Goal: Communication & Community: Answer question/provide support

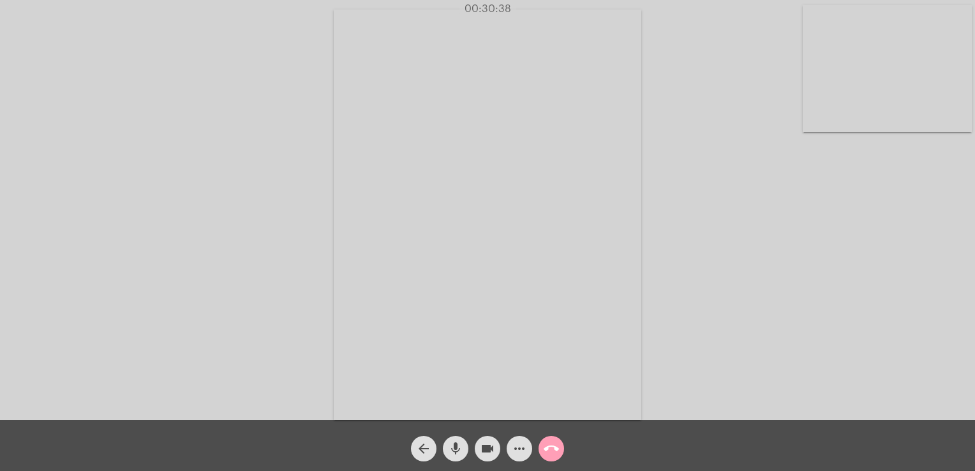
click at [555, 447] on mat-icon "call_end" at bounding box center [551, 448] width 15 height 15
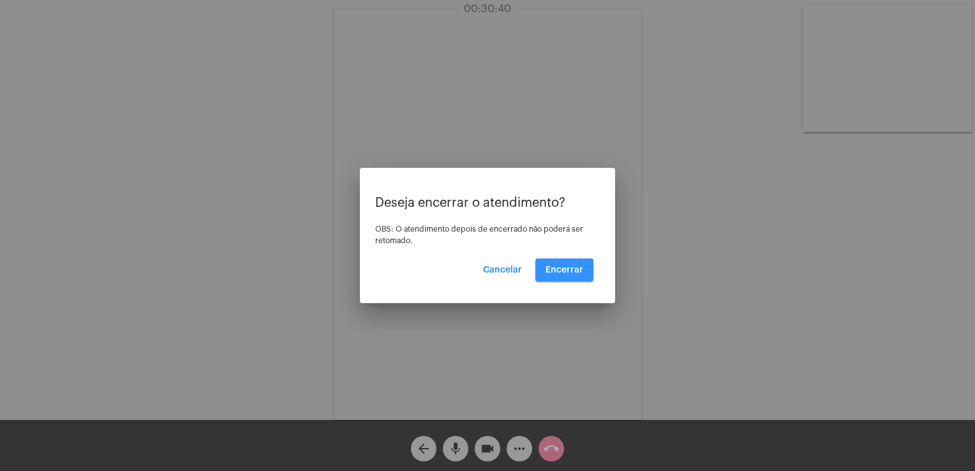
click at [574, 272] on span "Encerrar" at bounding box center [565, 270] width 38 height 9
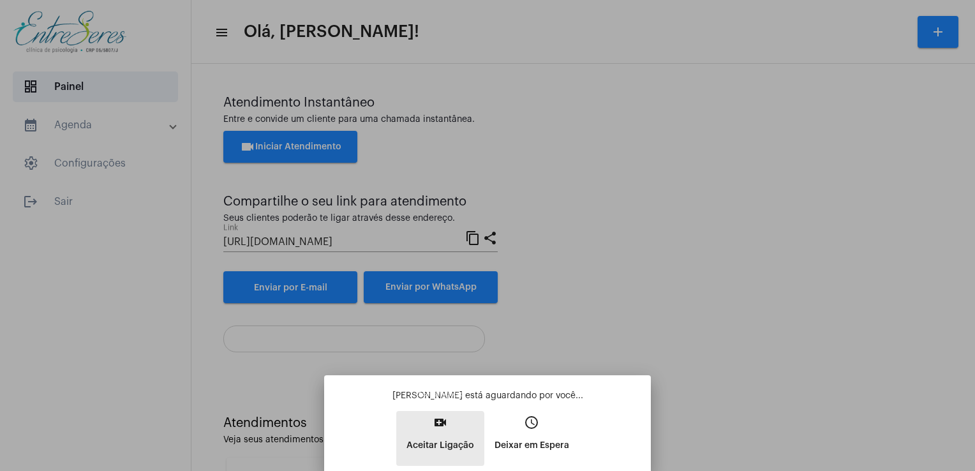
click at [437, 447] on p "Aceitar Ligação" at bounding box center [441, 445] width 68 height 23
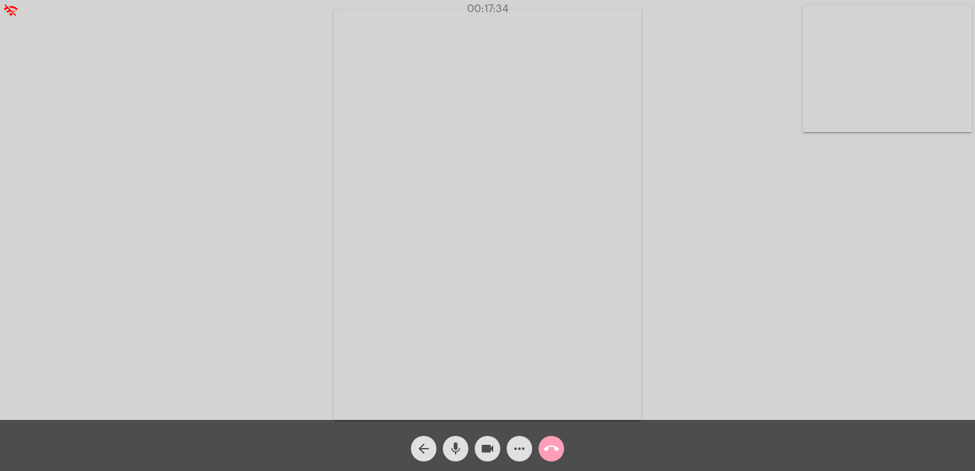
click at [560, 447] on button "call_end" at bounding box center [552, 449] width 26 height 26
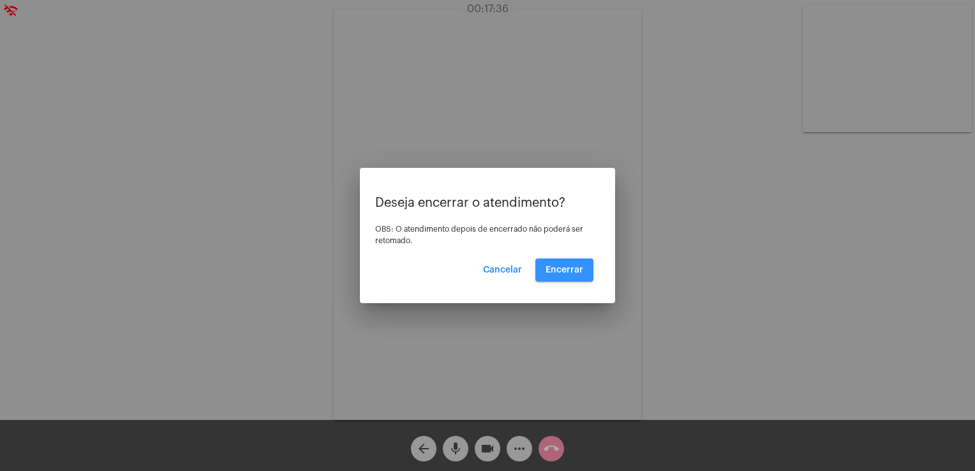
click at [564, 273] on span "Encerrar" at bounding box center [565, 270] width 38 height 9
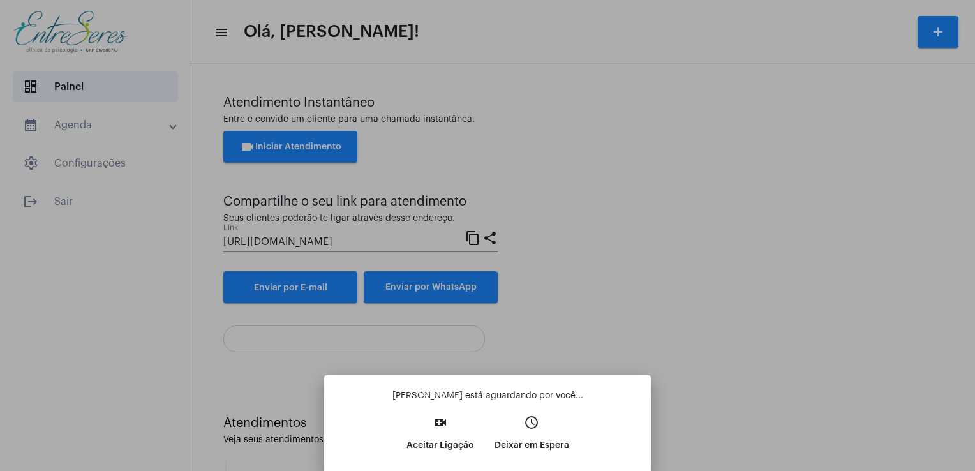
click at [446, 428] on mat-icon "video_call" at bounding box center [440, 422] width 15 height 15
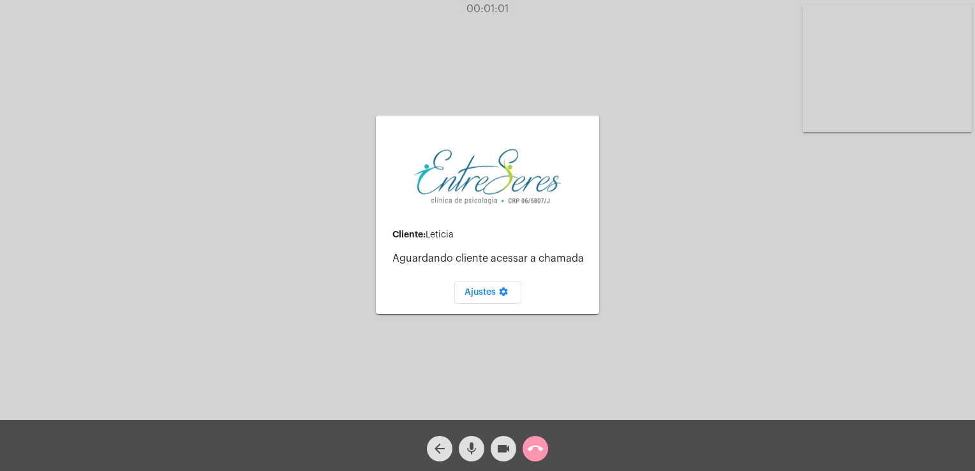
click at [530, 453] on mat-icon "call_end" at bounding box center [535, 448] width 15 height 15
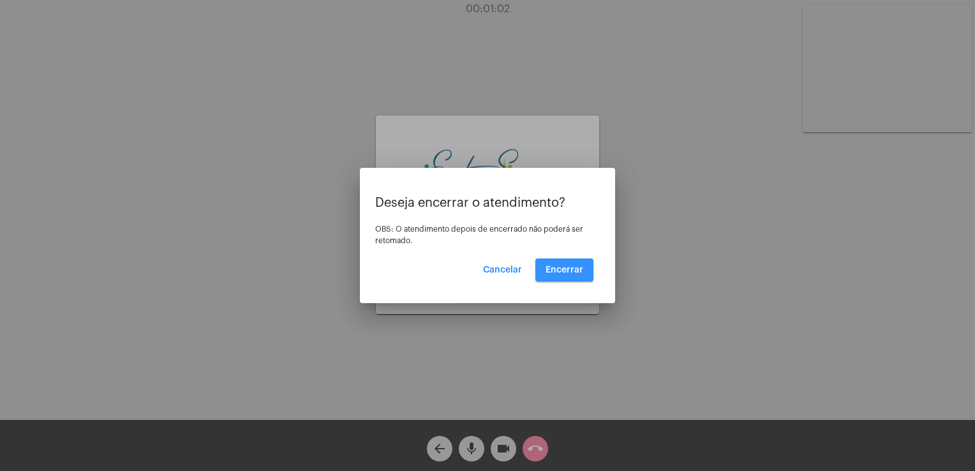
click at [556, 264] on button "Encerrar" at bounding box center [564, 269] width 58 height 23
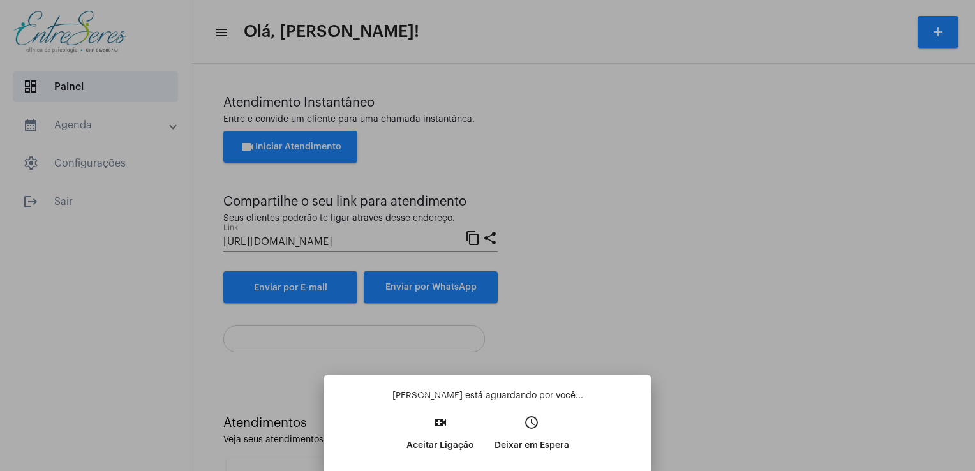
click at [431, 421] on button "video_call Aceitar Ligação" at bounding box center [440, 438] width 88 height 55
